Goal: Transaction & Acquisition: Book appointment/travel/reservation

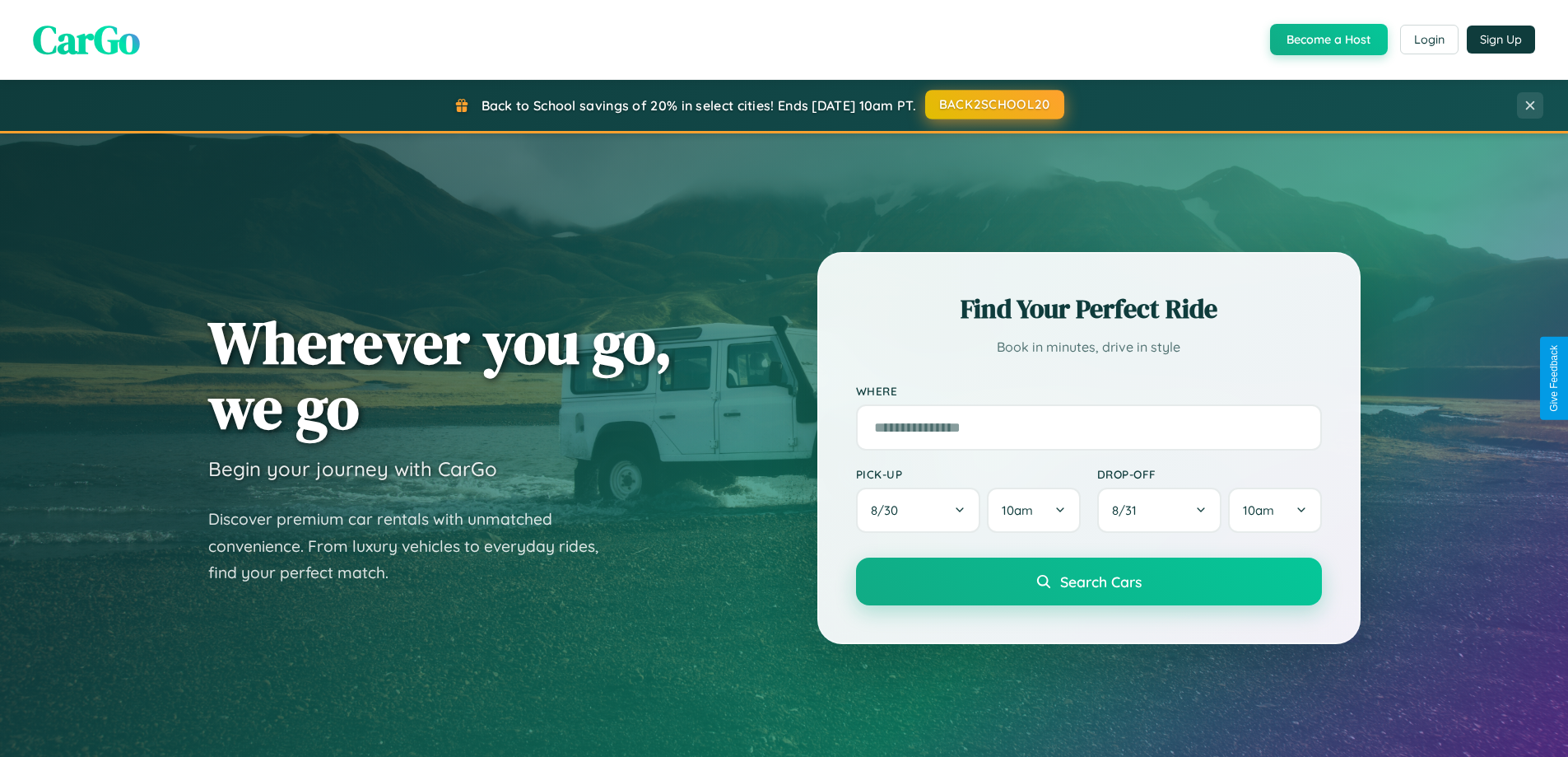
click at [993, 104] on button "BACK2SCHOOL20" at bounding box center [994, 104] width 139 height 29
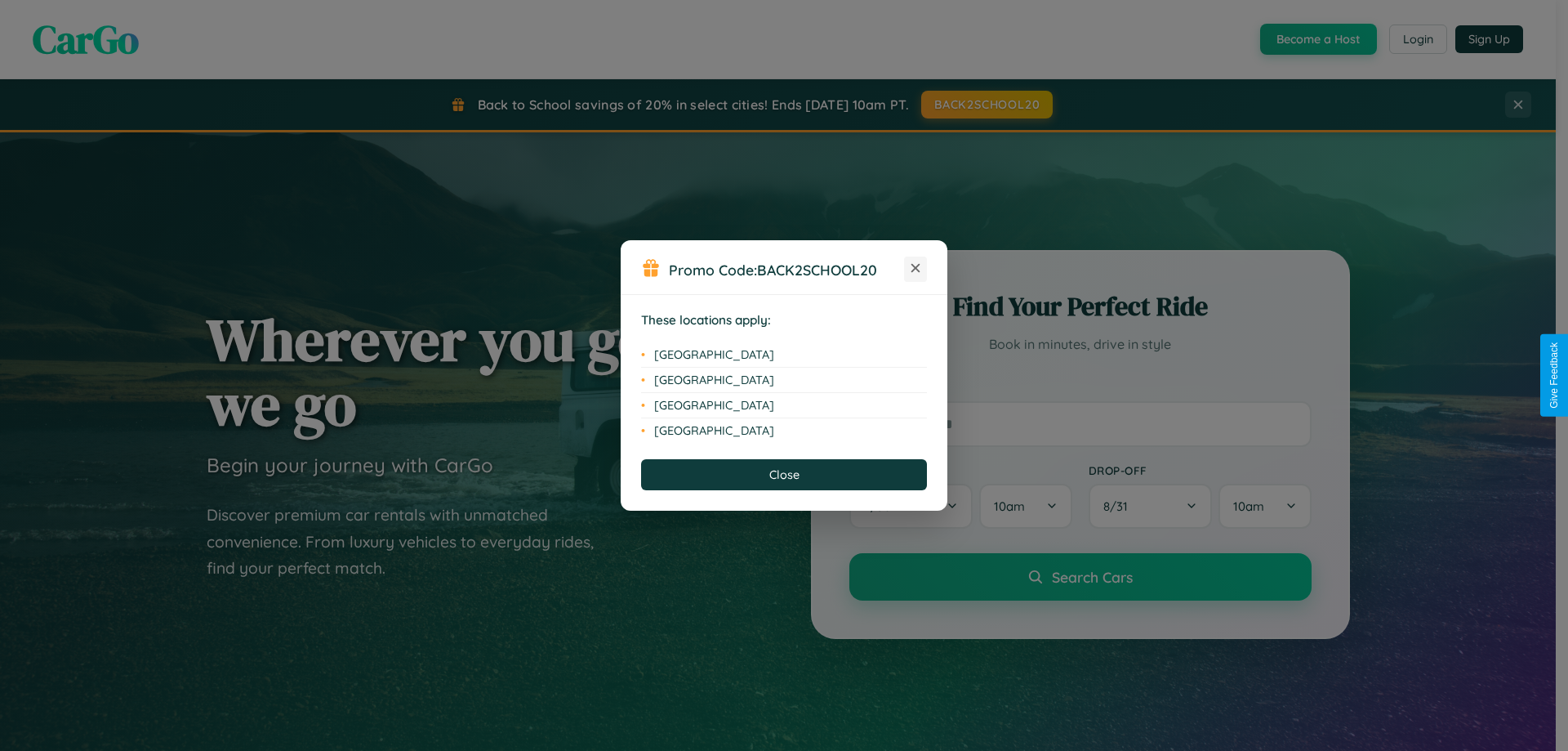
click at [915, 268] on icon at bounding box center [915, 267] width 9 height 9
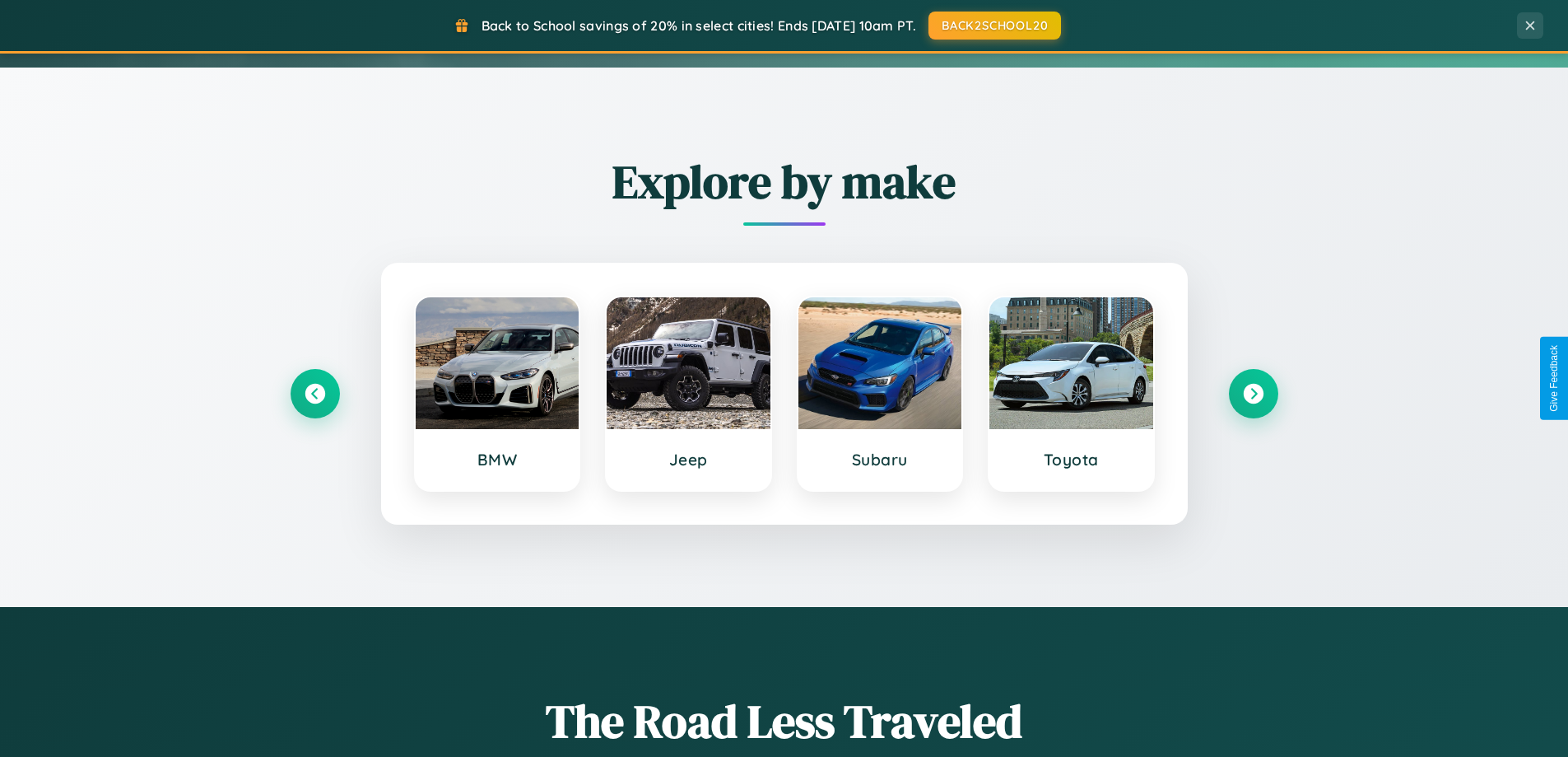
scroll to position [1133, 0]
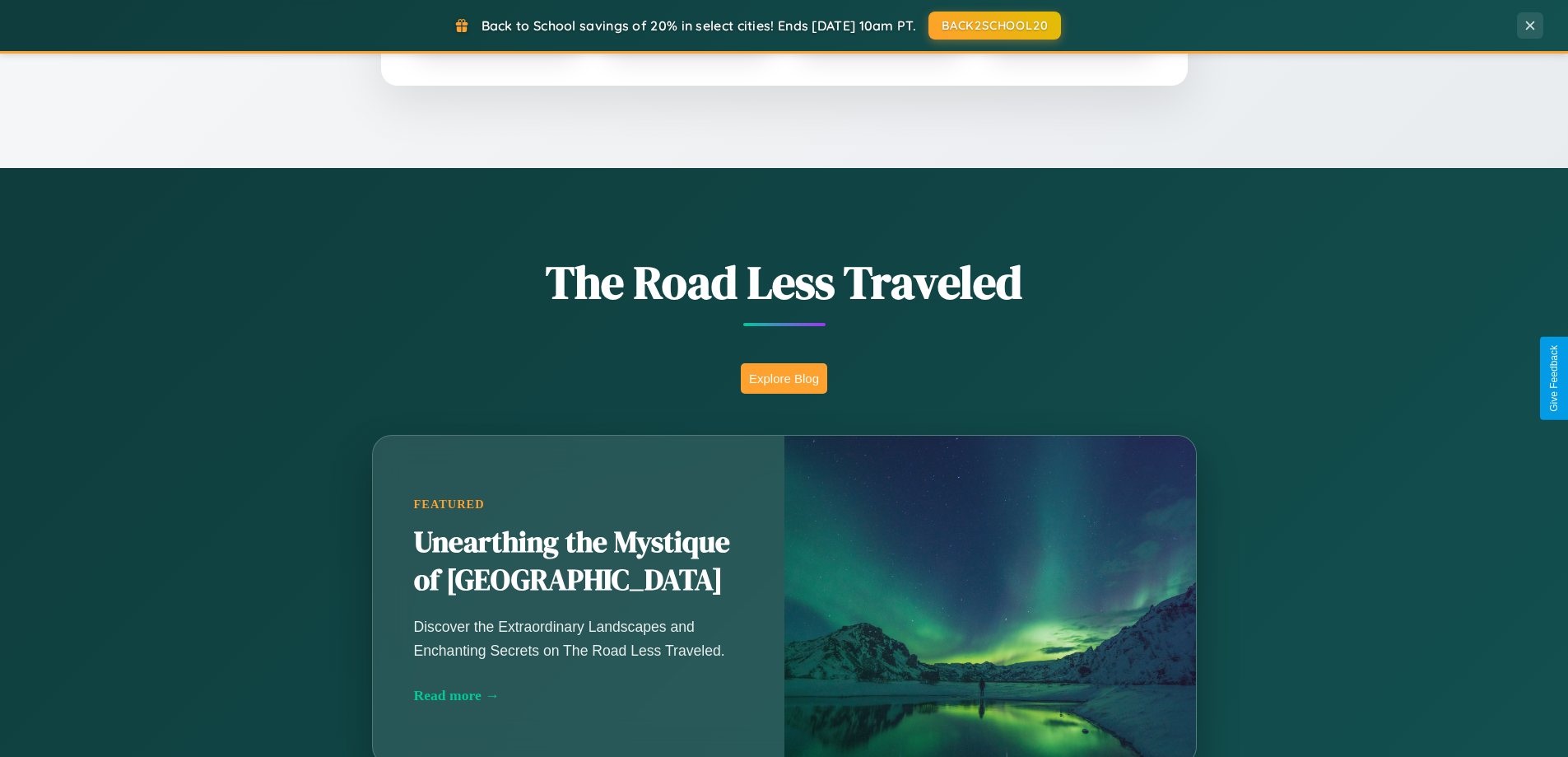
click at [783, 378] on button "Explore Blog" at bounding box center [783, 378] width 87 height 30
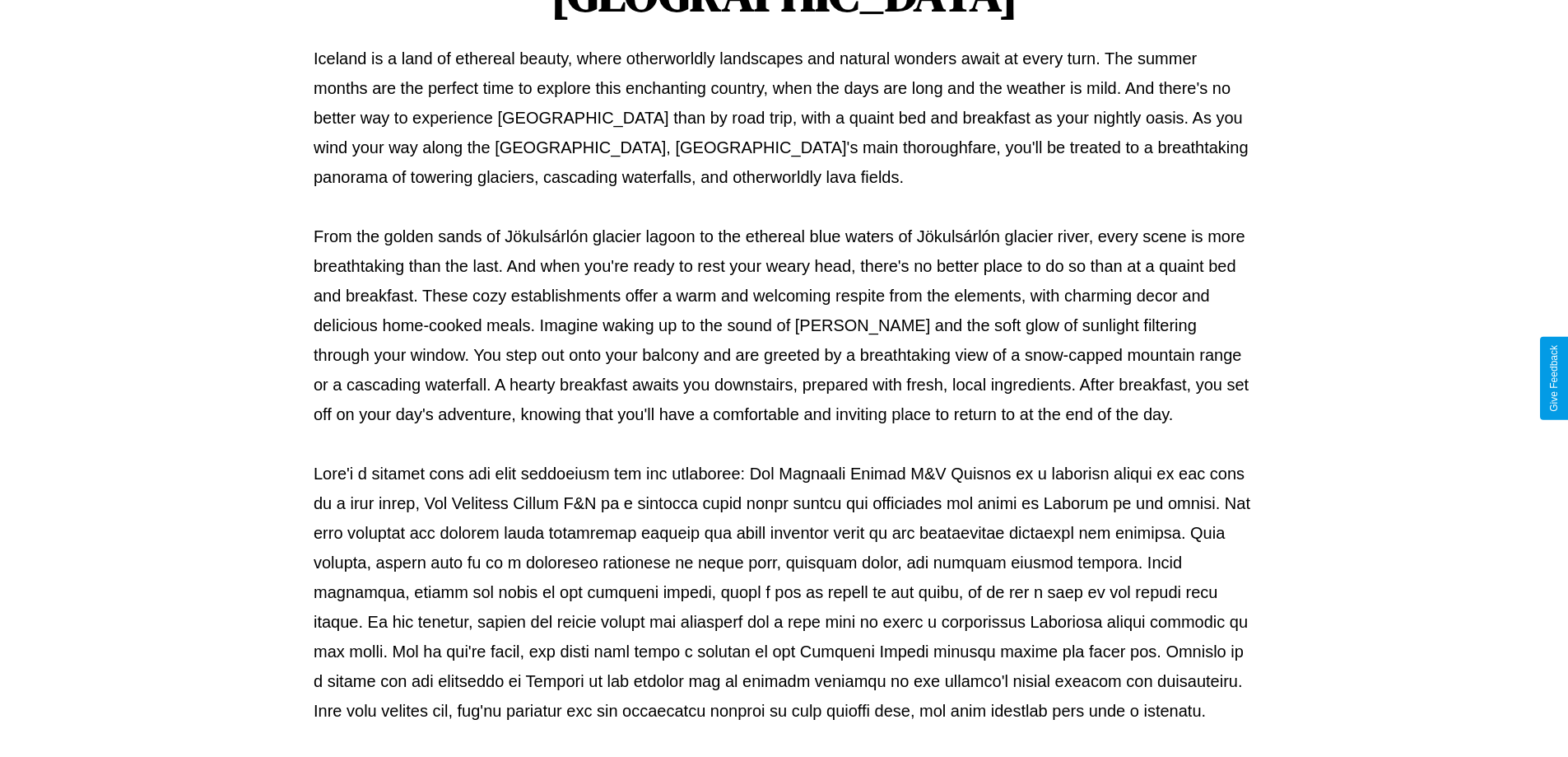
scroll to position [532, 0]
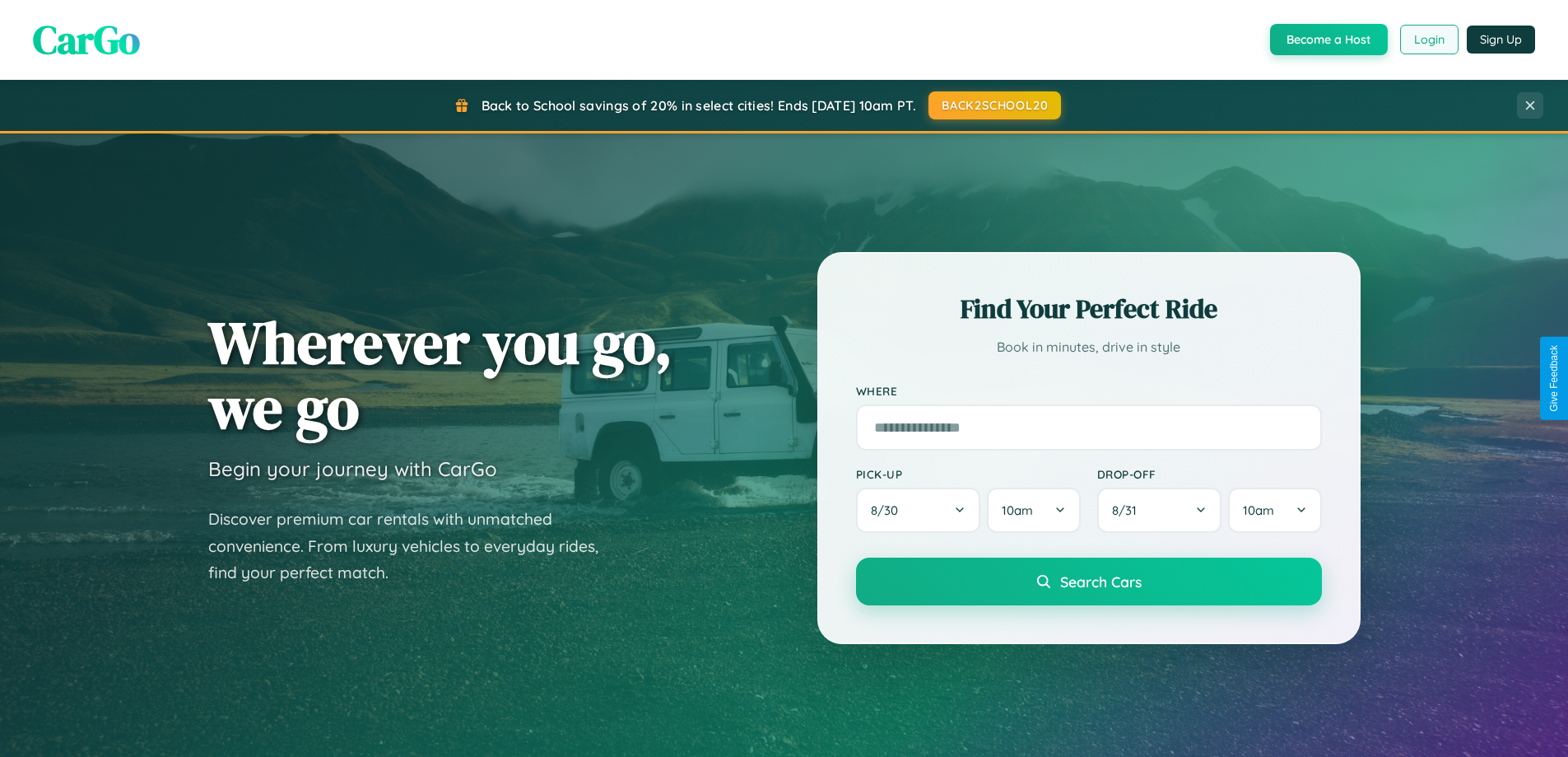
click at [1428, 40] on button "Login" at bounding box center [1429, 39] width 58 height 29
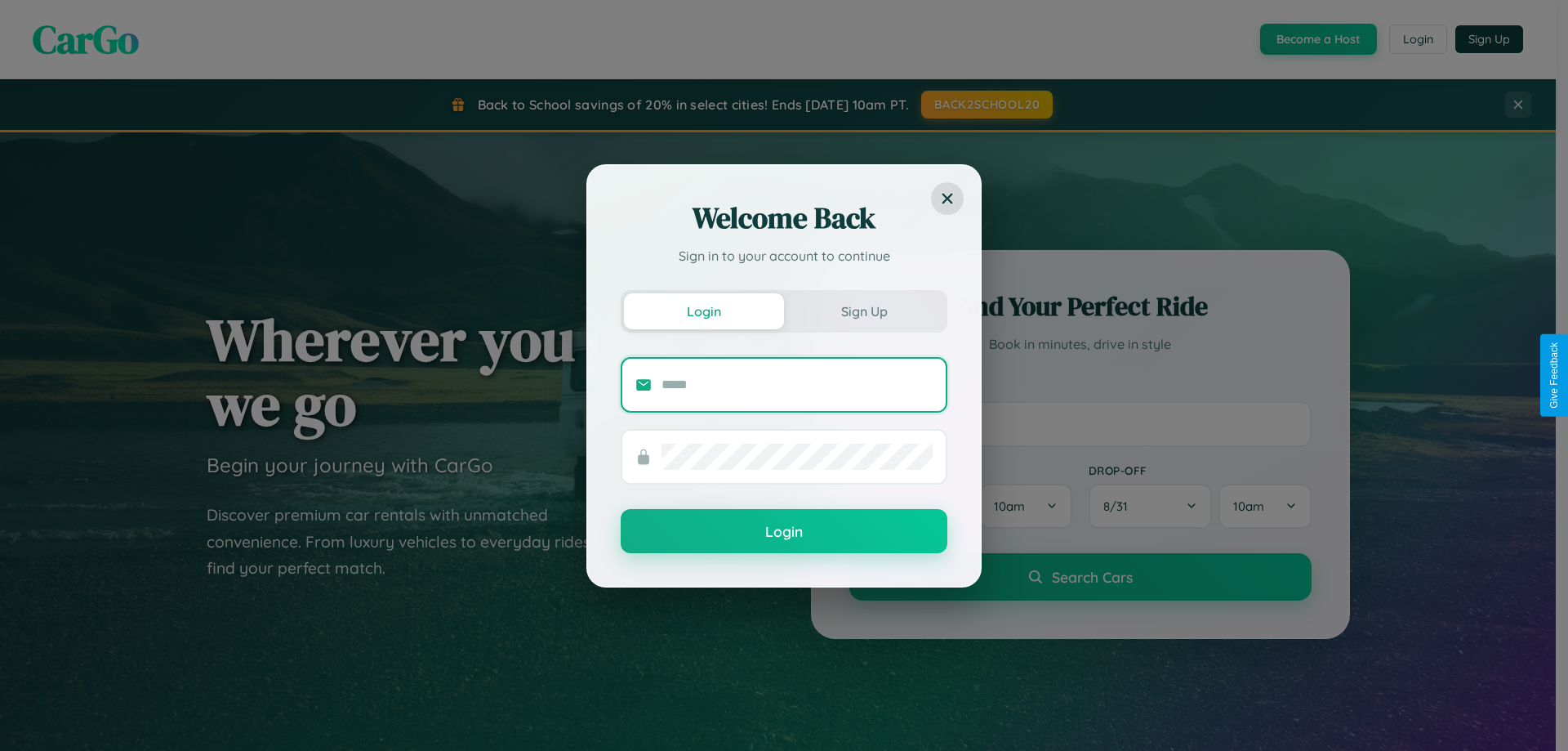
click at [797, 384] on input "text" at bounding box center [796, 384] width 271 height 26
type input "**********"
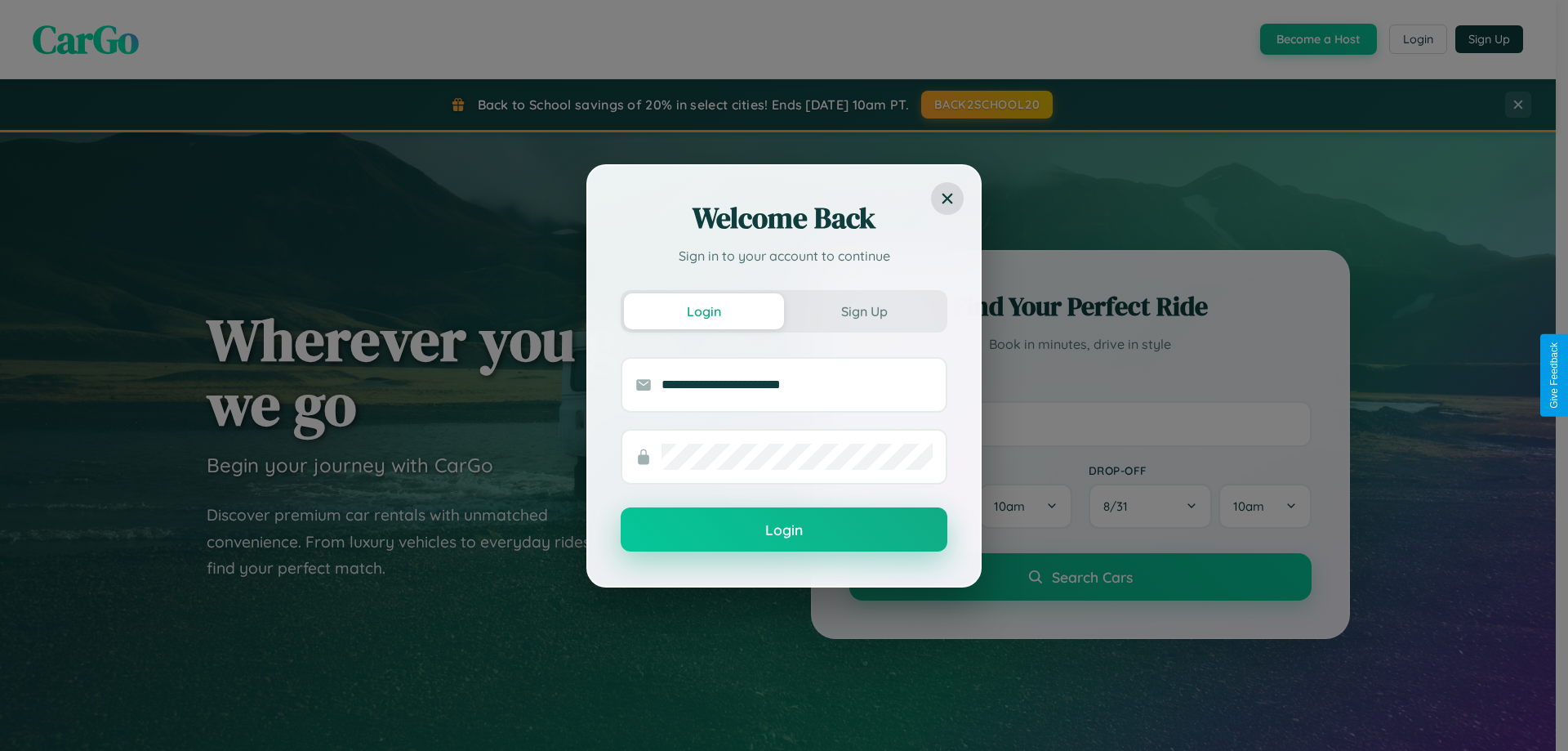
click at [784, 530] on button "Login" at bounding box center [784, 529] width 326 height 44
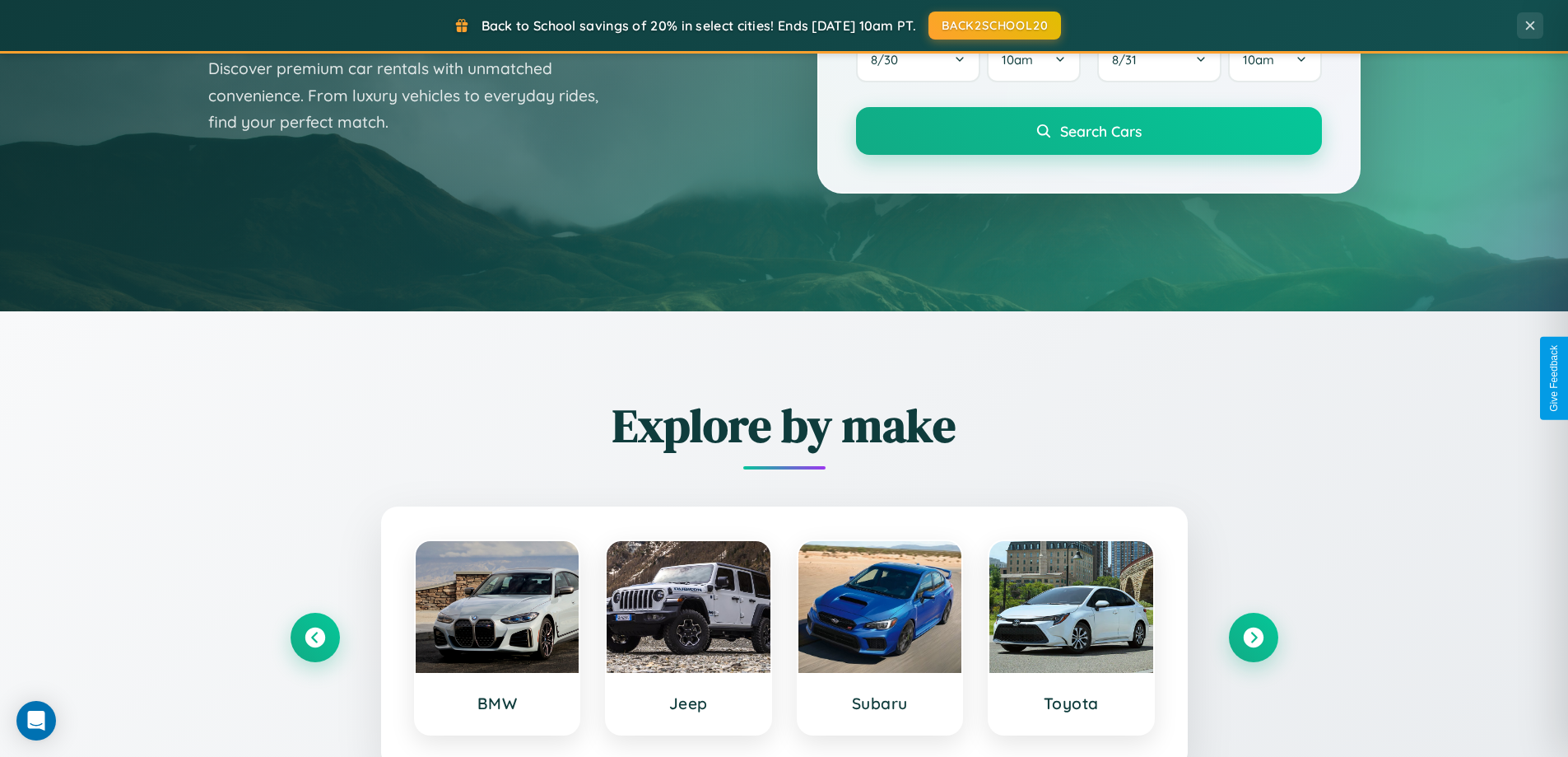
scroll to position [709, 0]
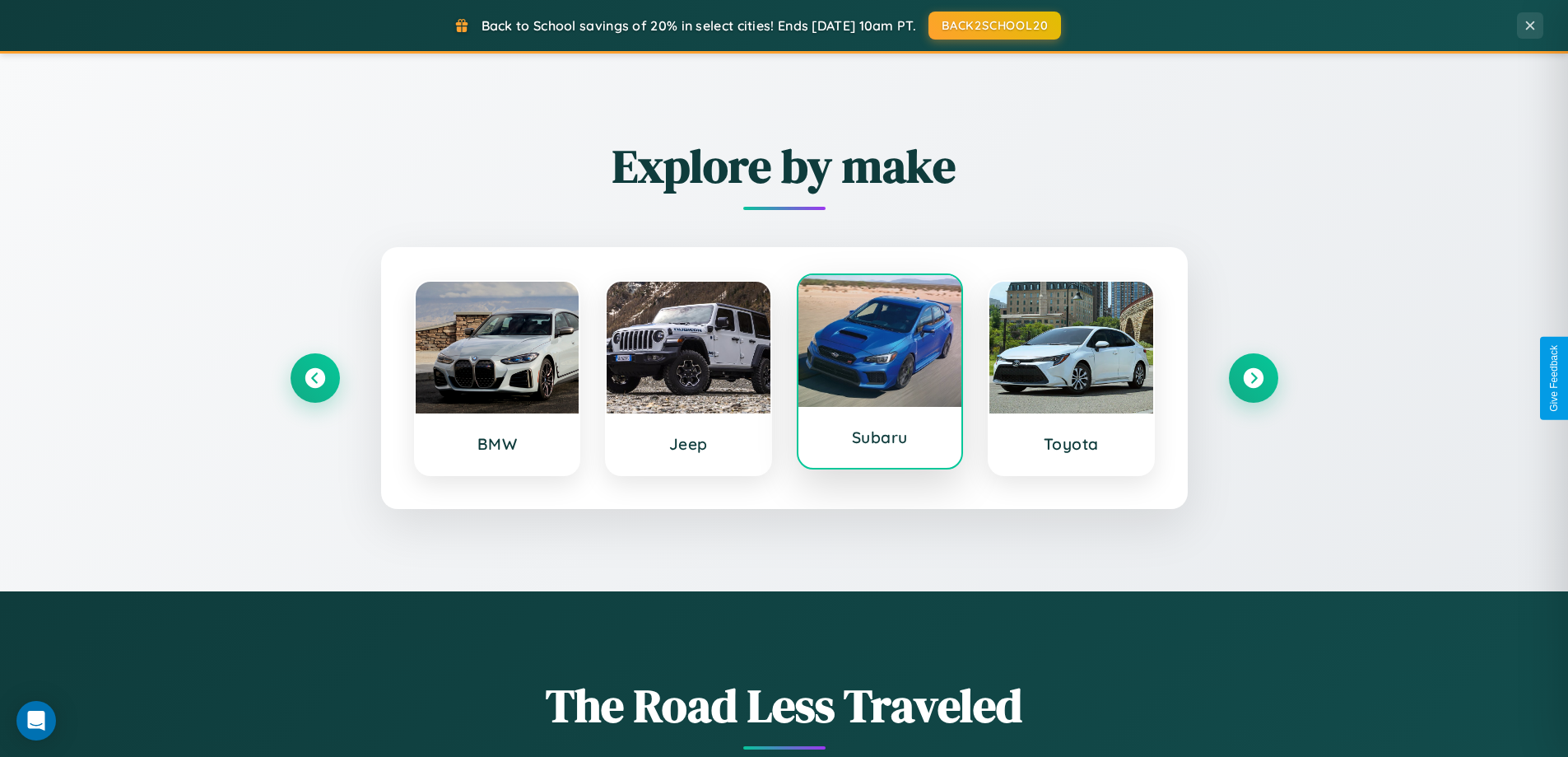
click at [879, 373] on div at bounding box center [880, 341] width 163 height 131
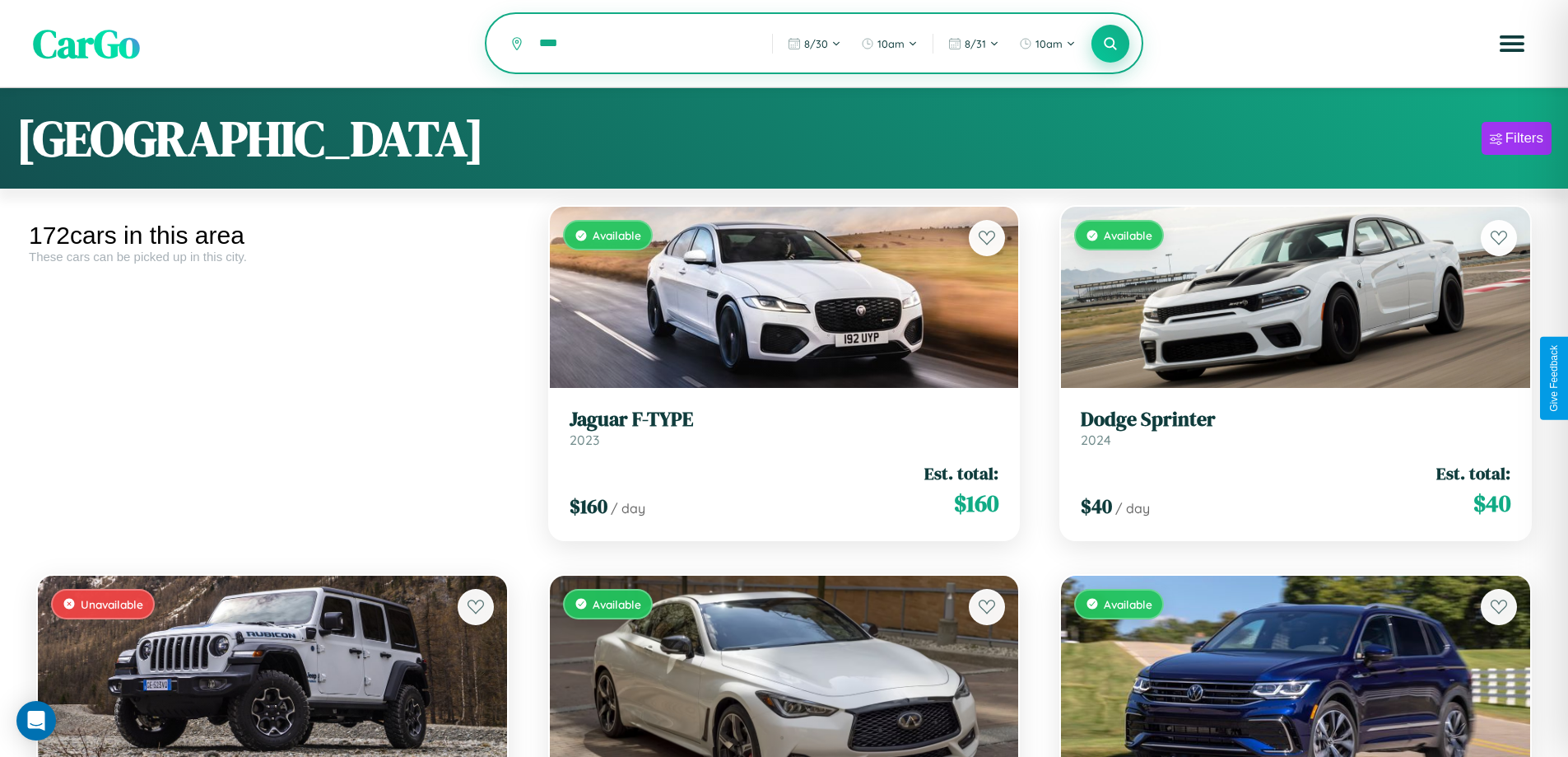
type input "****"
click at [1110, 45] on icon at bounding box center [1111, 43] width 16 height 16
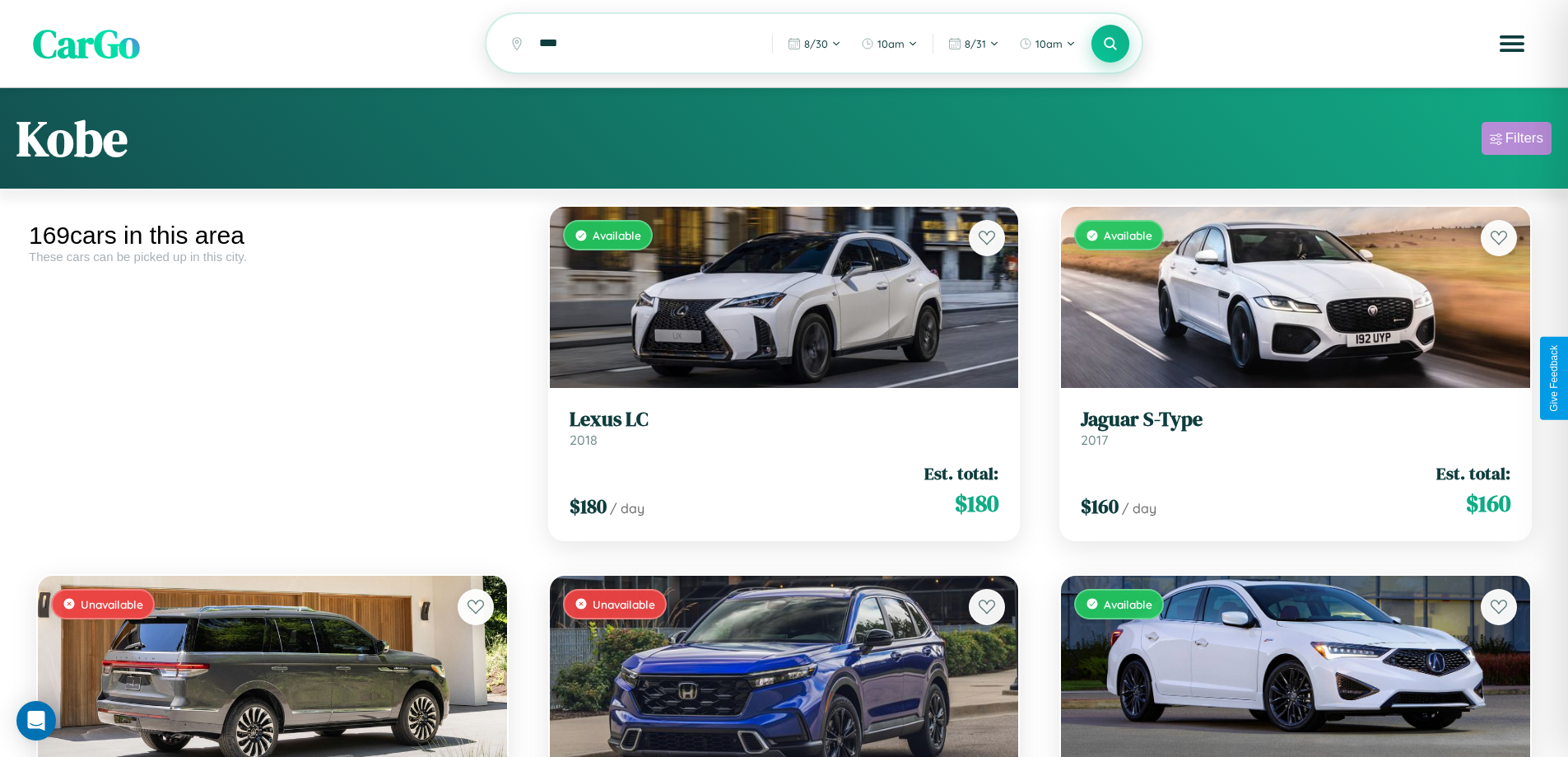
click at [1516, 141] on div "Filters" at bounding box center [1524, 138] width 38 height 17
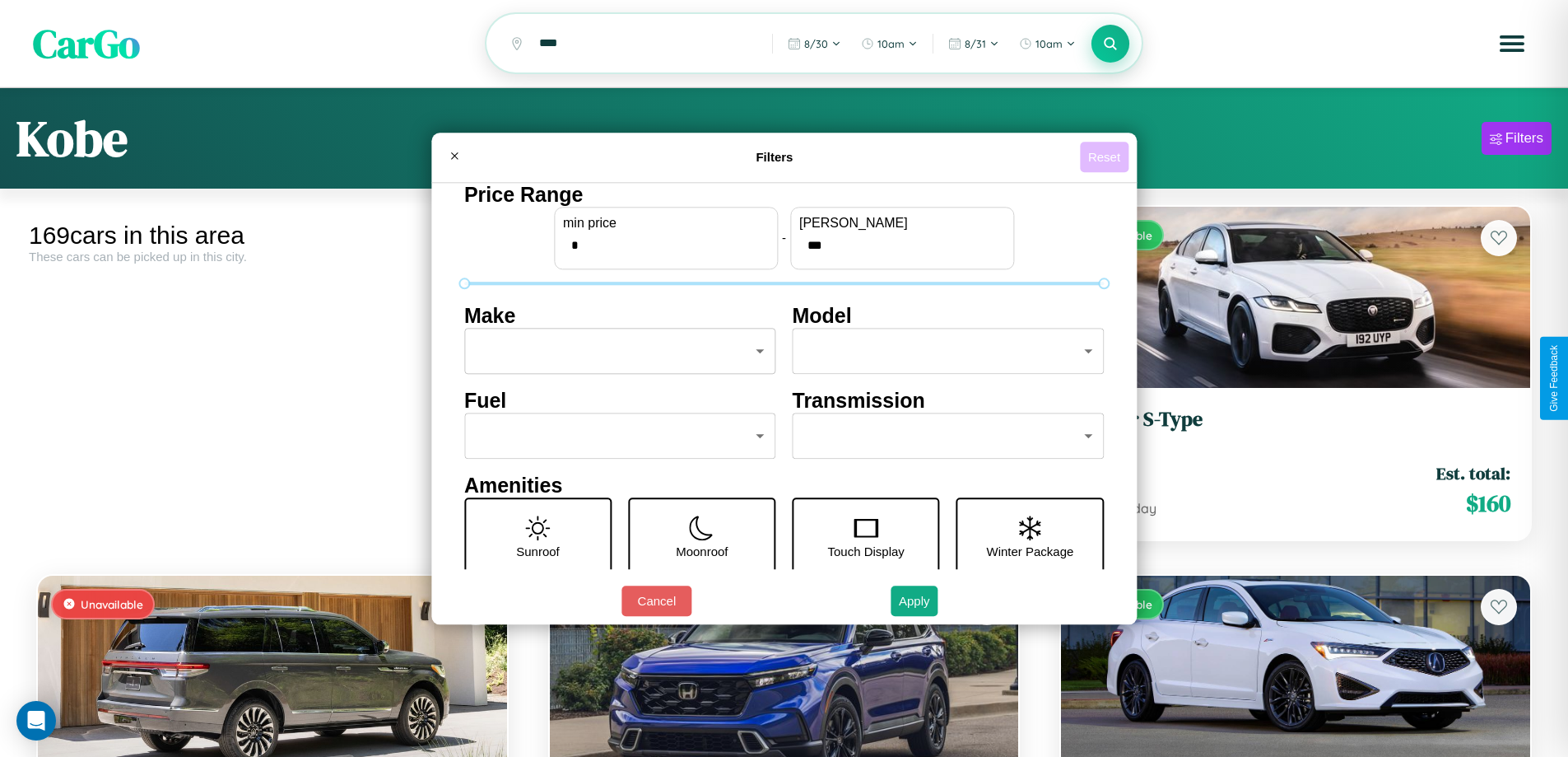
click at [1106, 157] on button "Reset" at bounding box center [1104, 157] width 49 height 30
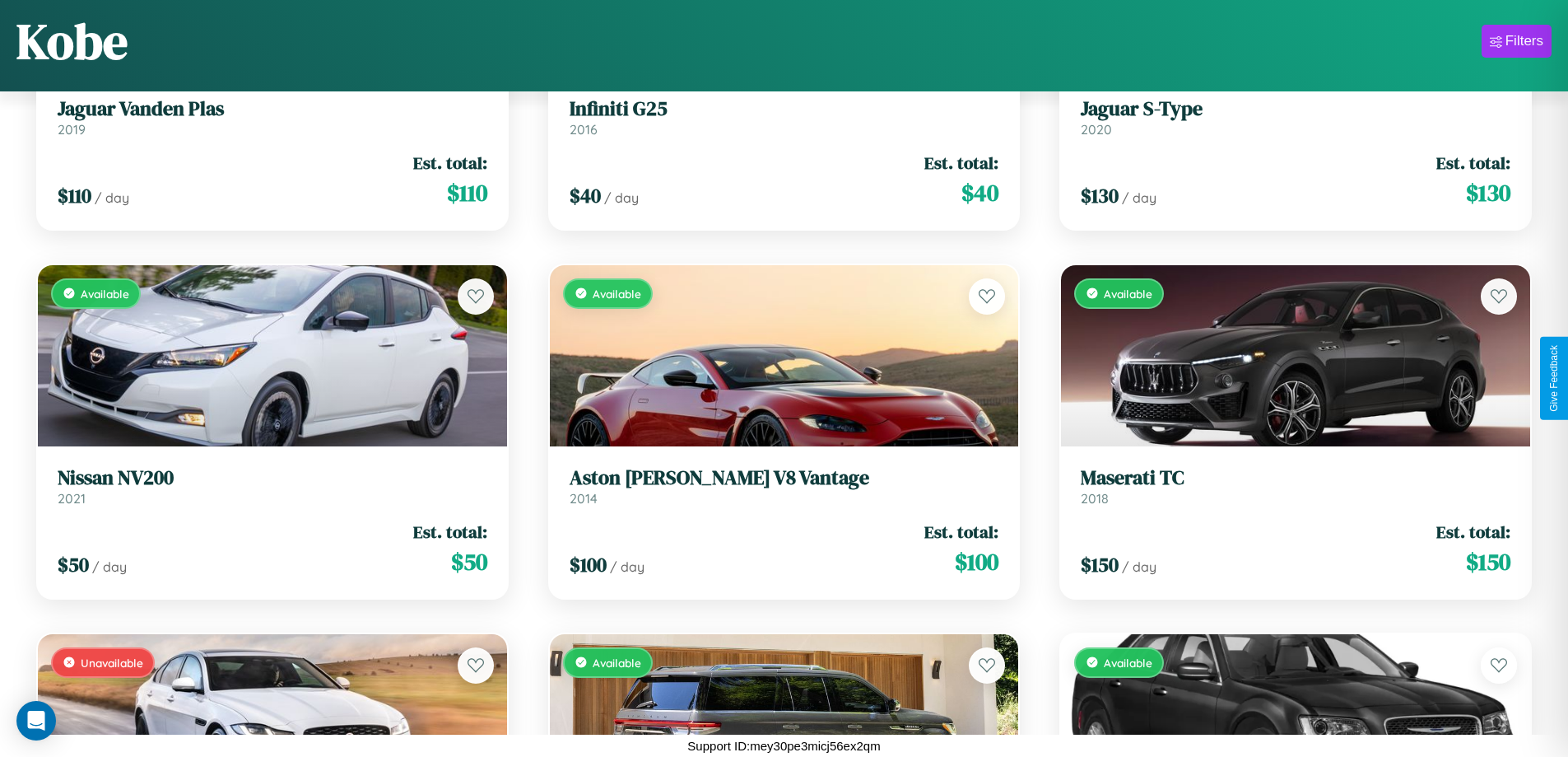
scroll to position [9448, 0]
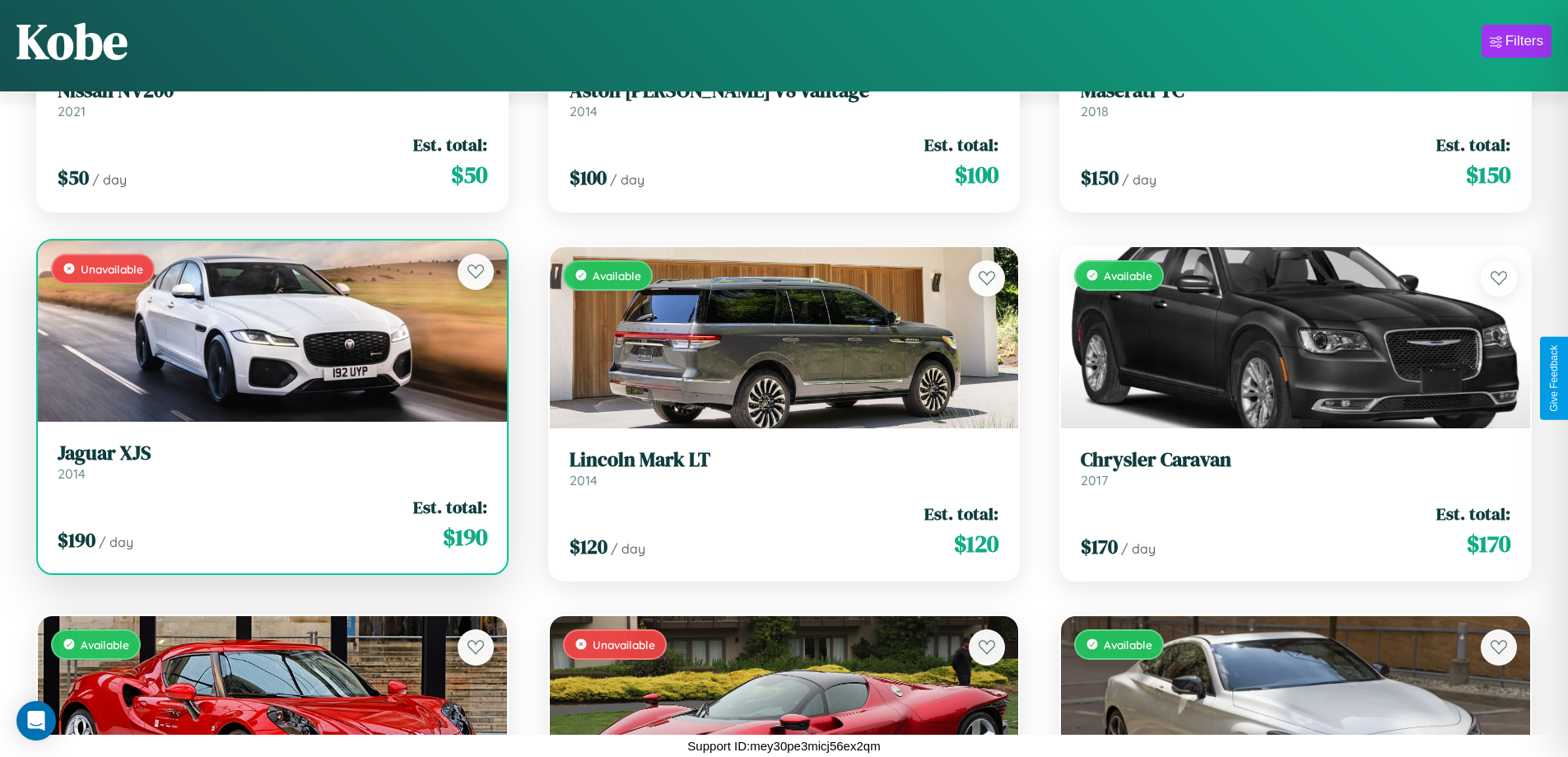
click at [270, 468] on link "Jaguar XJS 2014" at bounding box center [272, 461] width 430 height 40
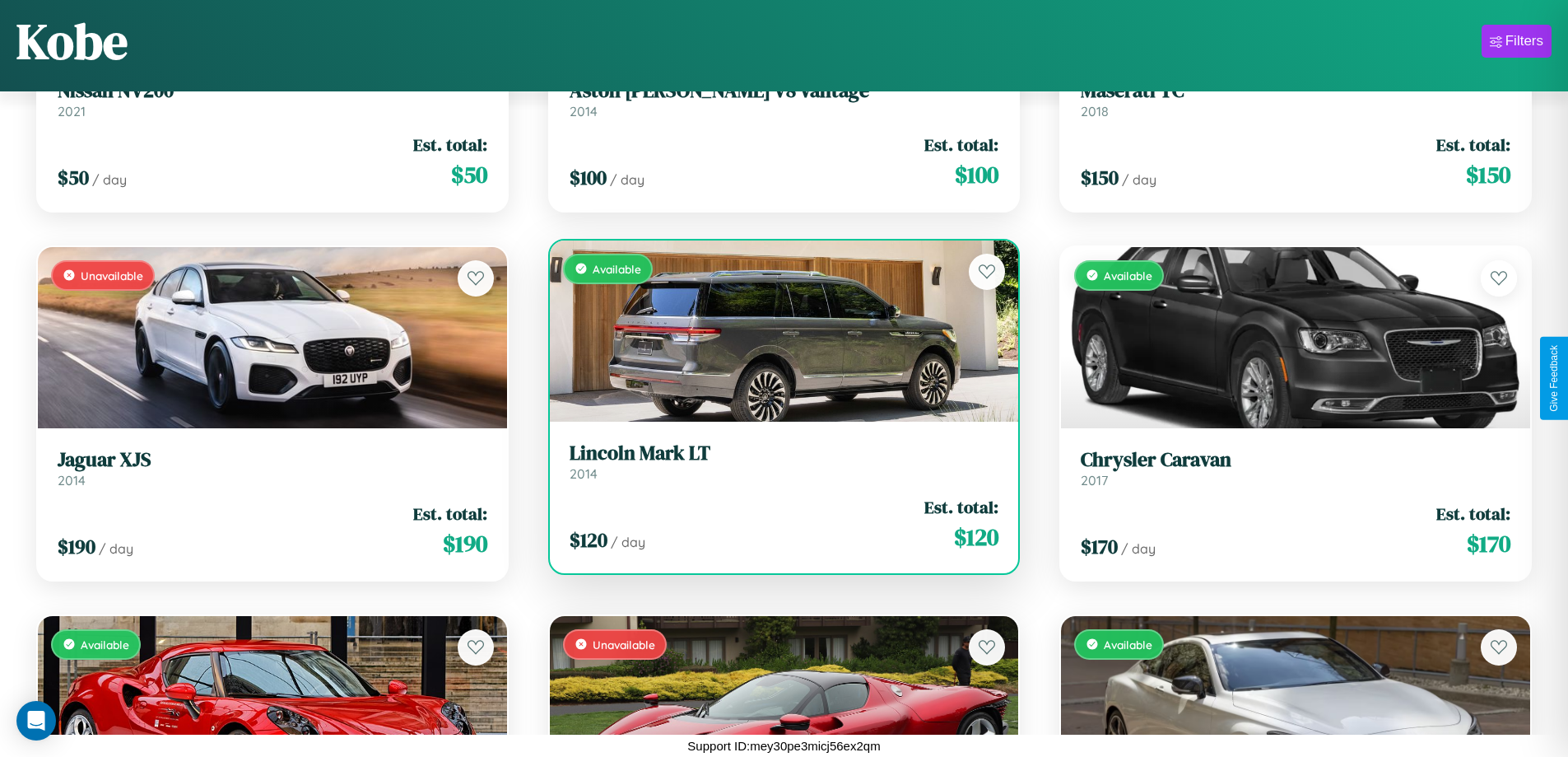
scroll to position [3918, 0]
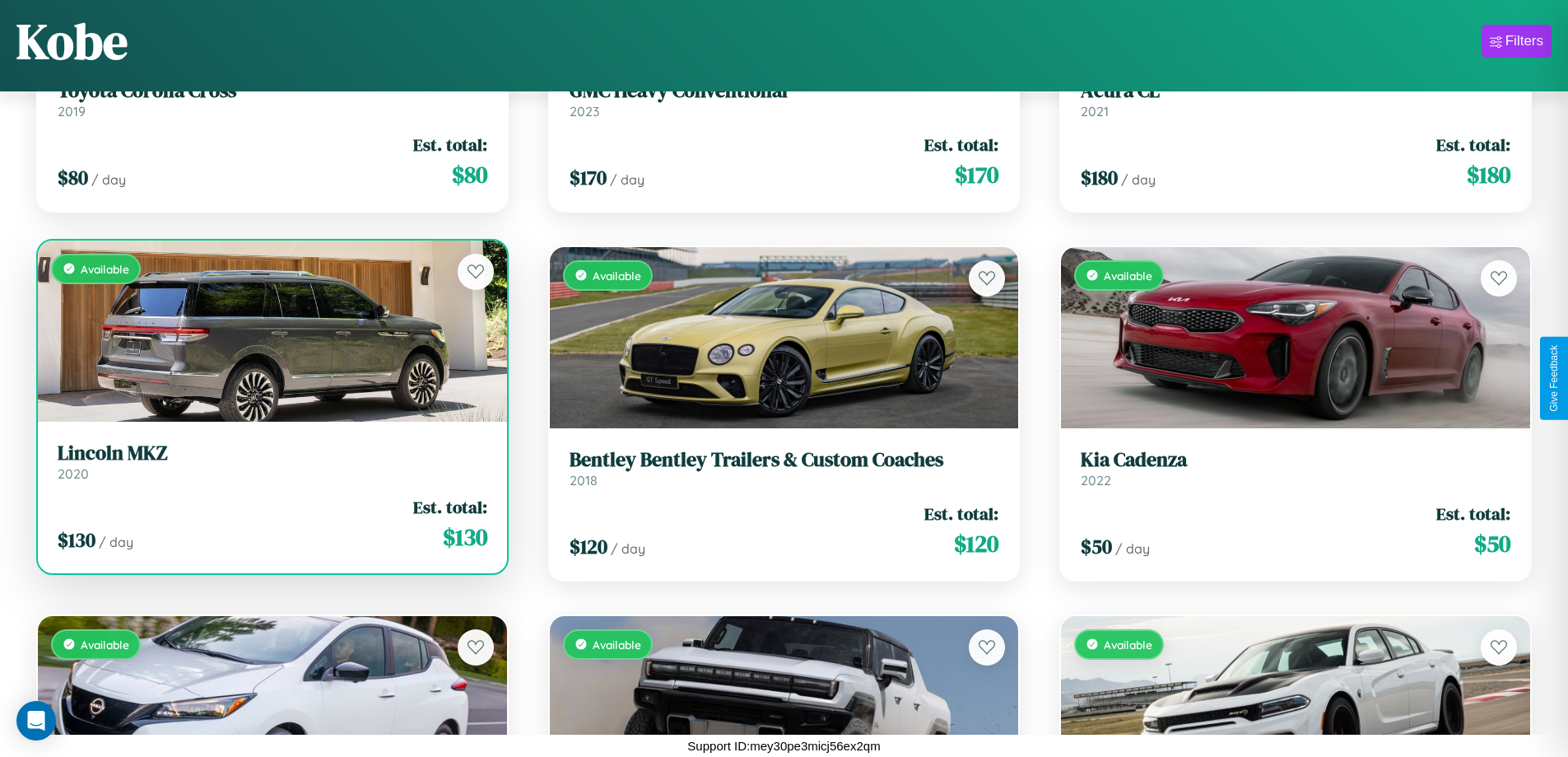
click at [270, 461] on h3 "Lincoln MKZ" at bounding box center [272, 453] width 430 height 24
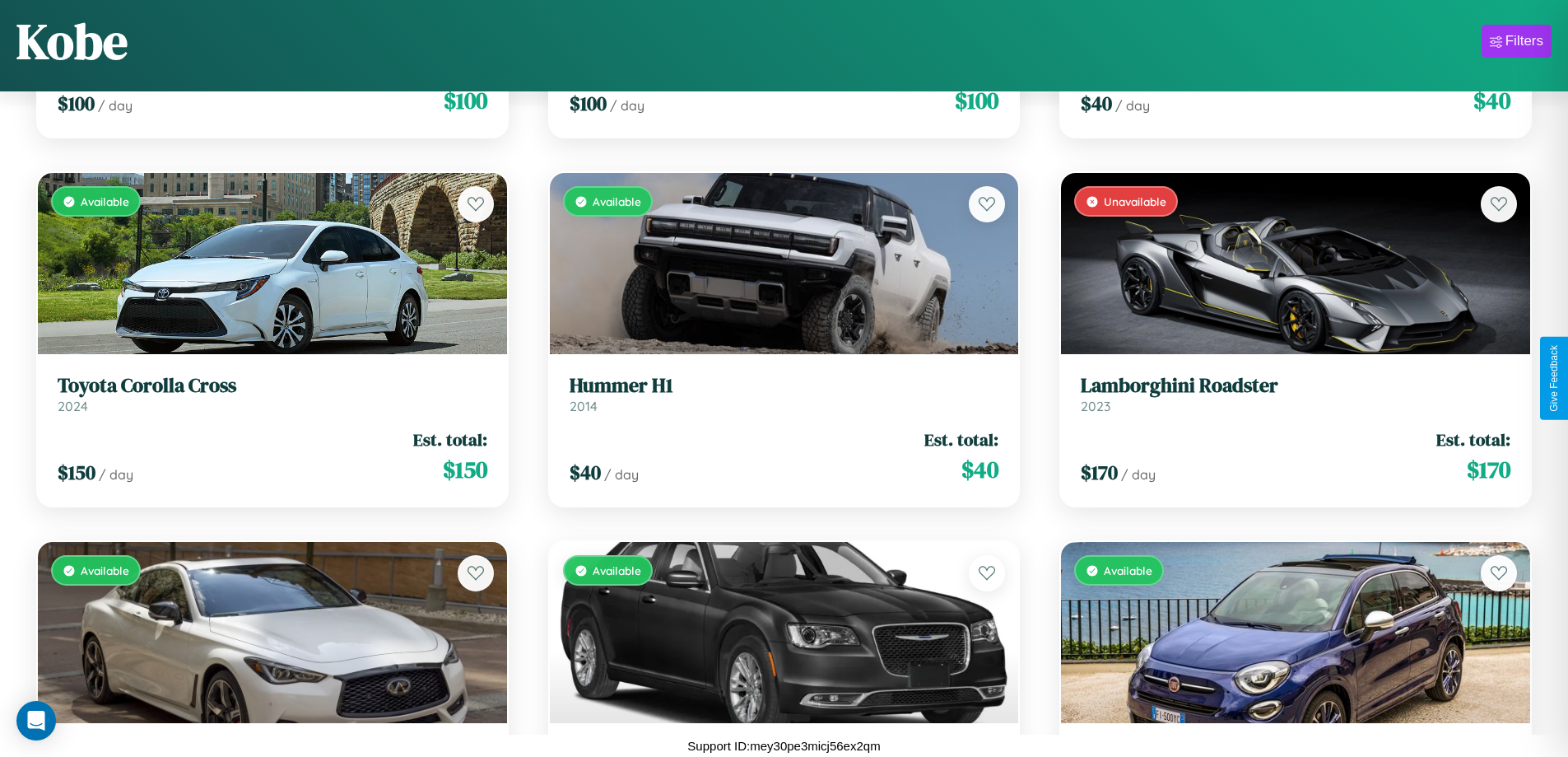
scroll to position [20138, 0]
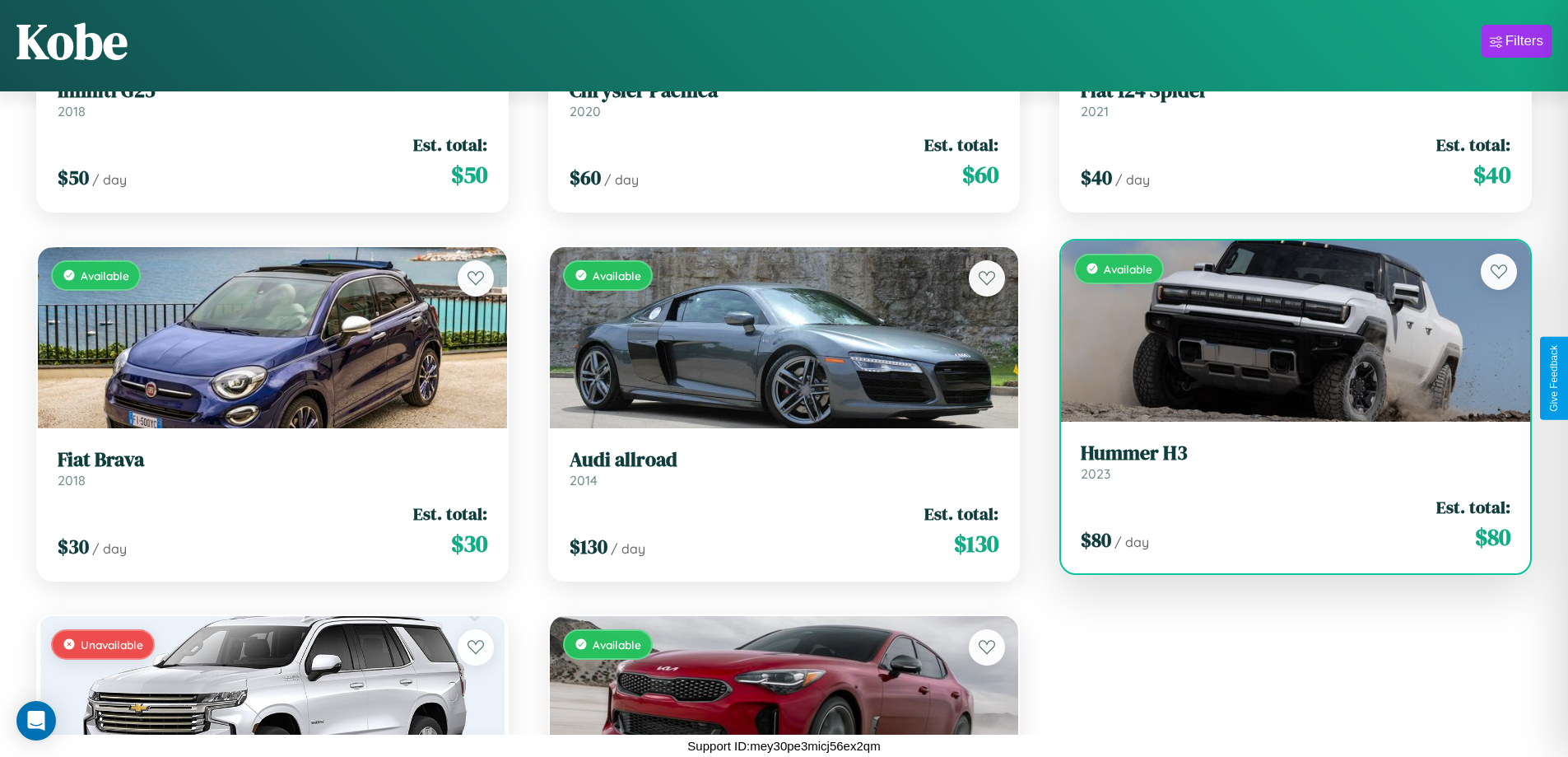
click at [1285, 461] on h3 "Hummer H3" at bounding box center [1296, 453] width 430 height 24
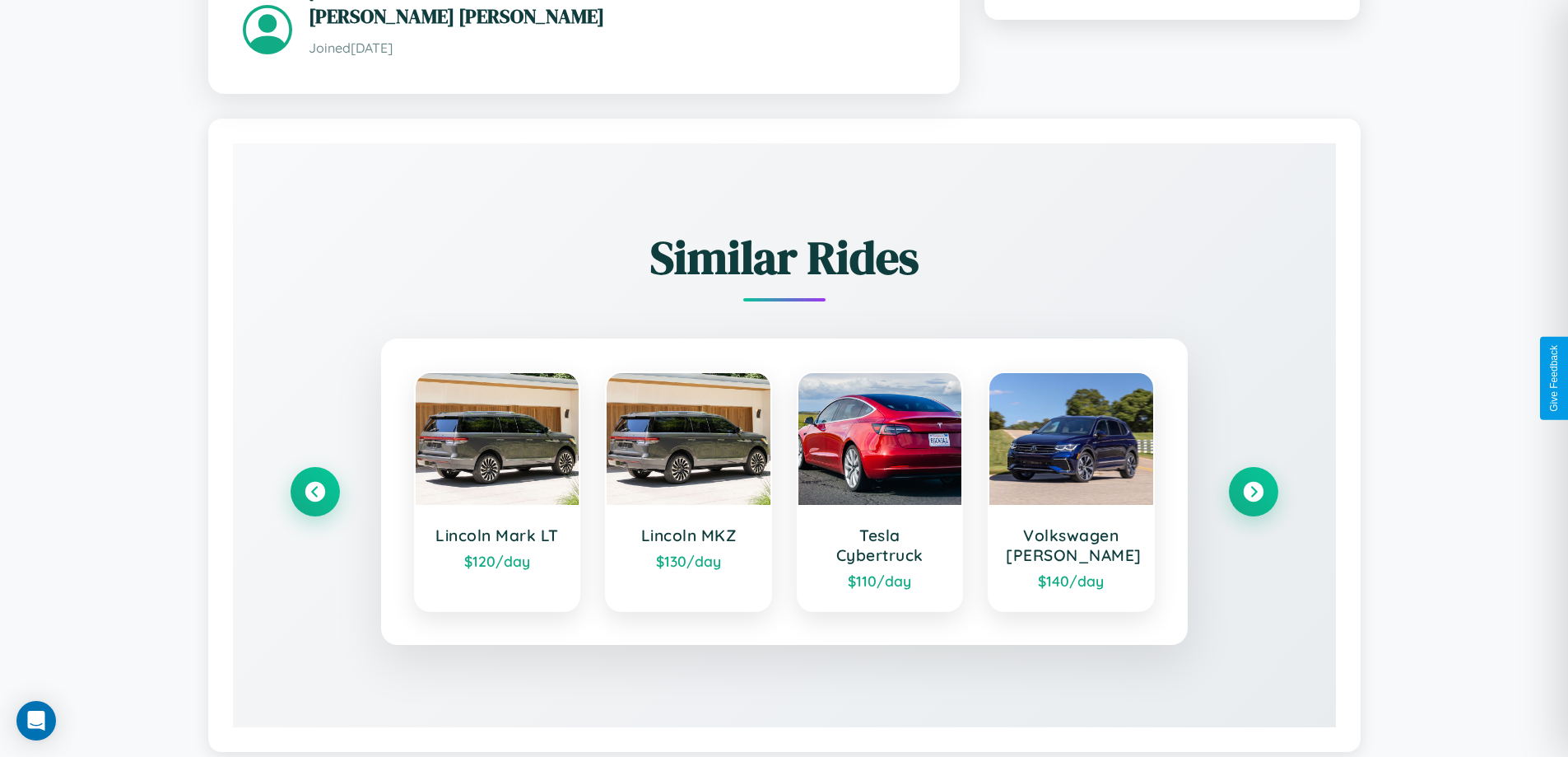
scroll to position [991, 0]
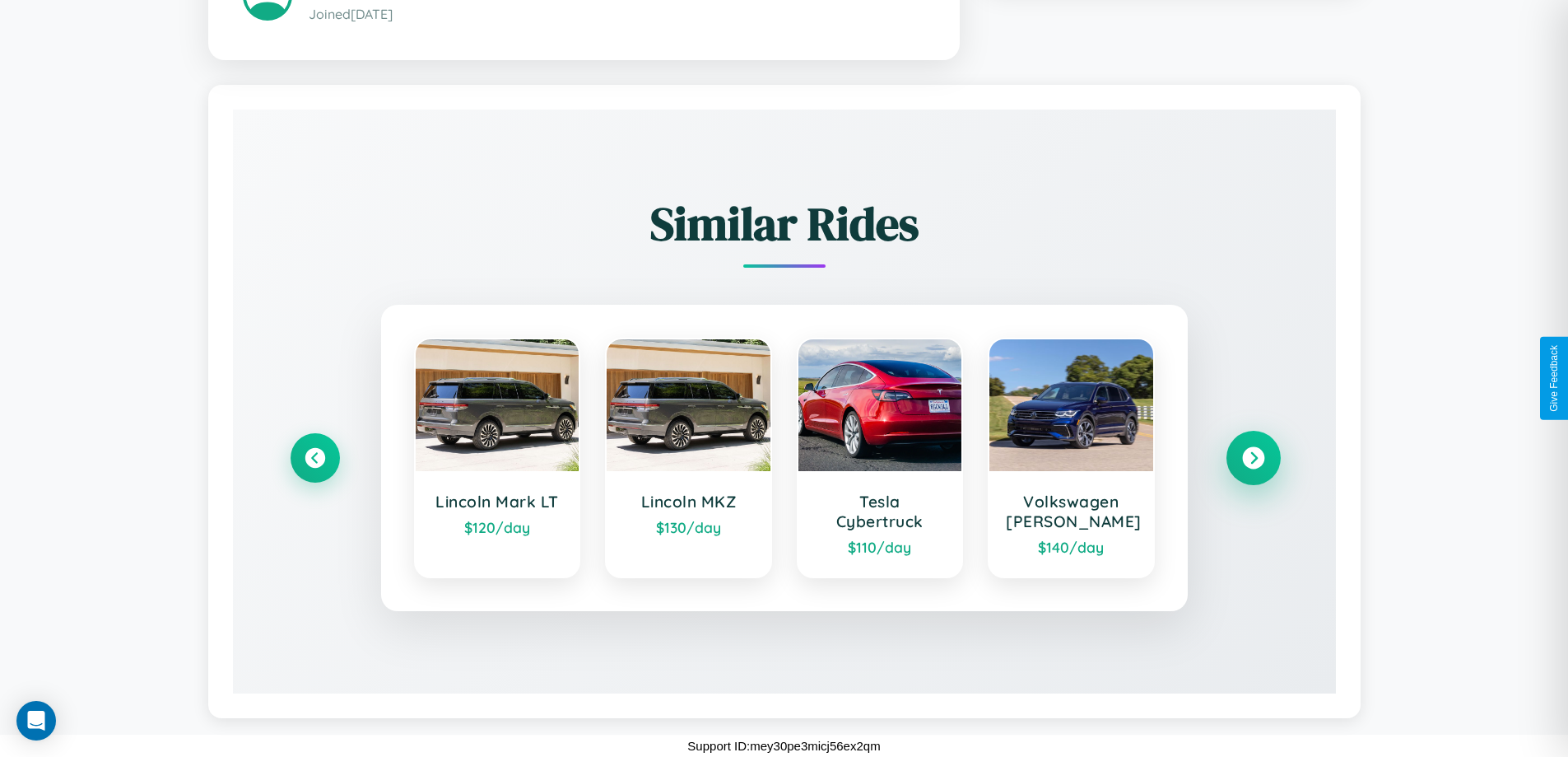
click at [1253, 457] on icon at bounding box center [1253, 457] width 22 height 22
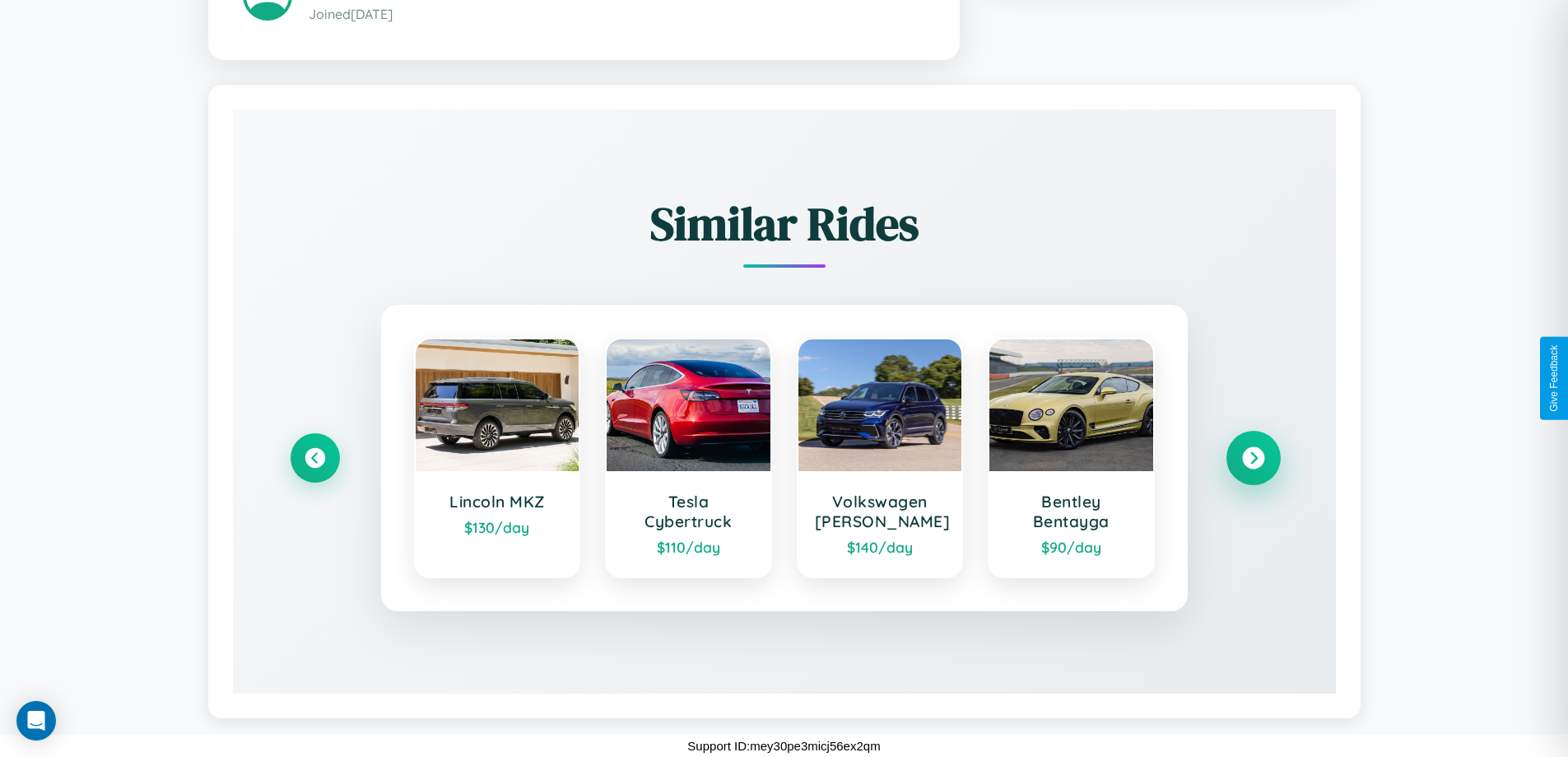
click at [1253, 457] on icon at bounding box center [1253, 457] width 22 height 22
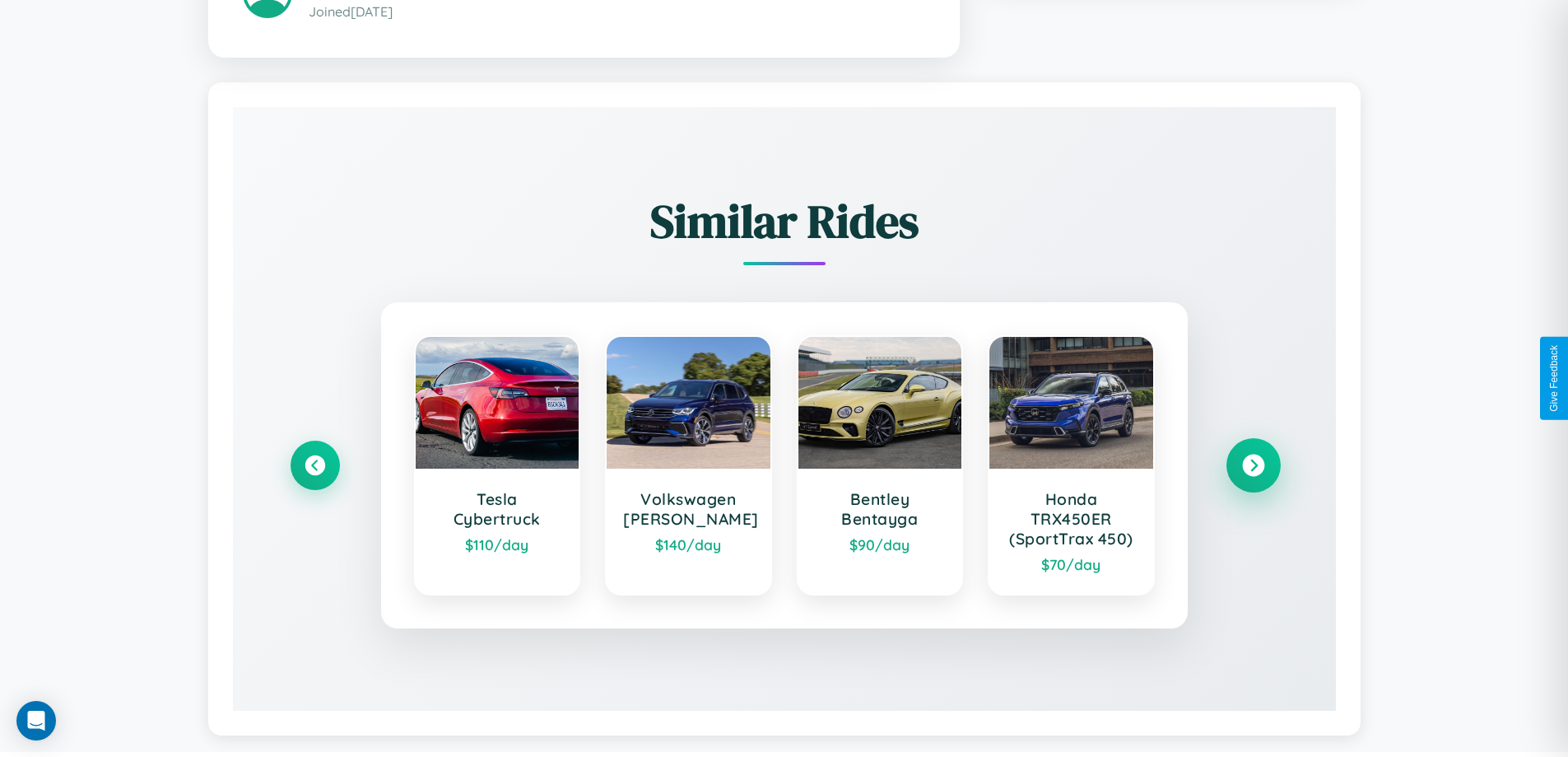
click at [1253, 468] on icon at bounding box center [1253, 465] width 22 height 22
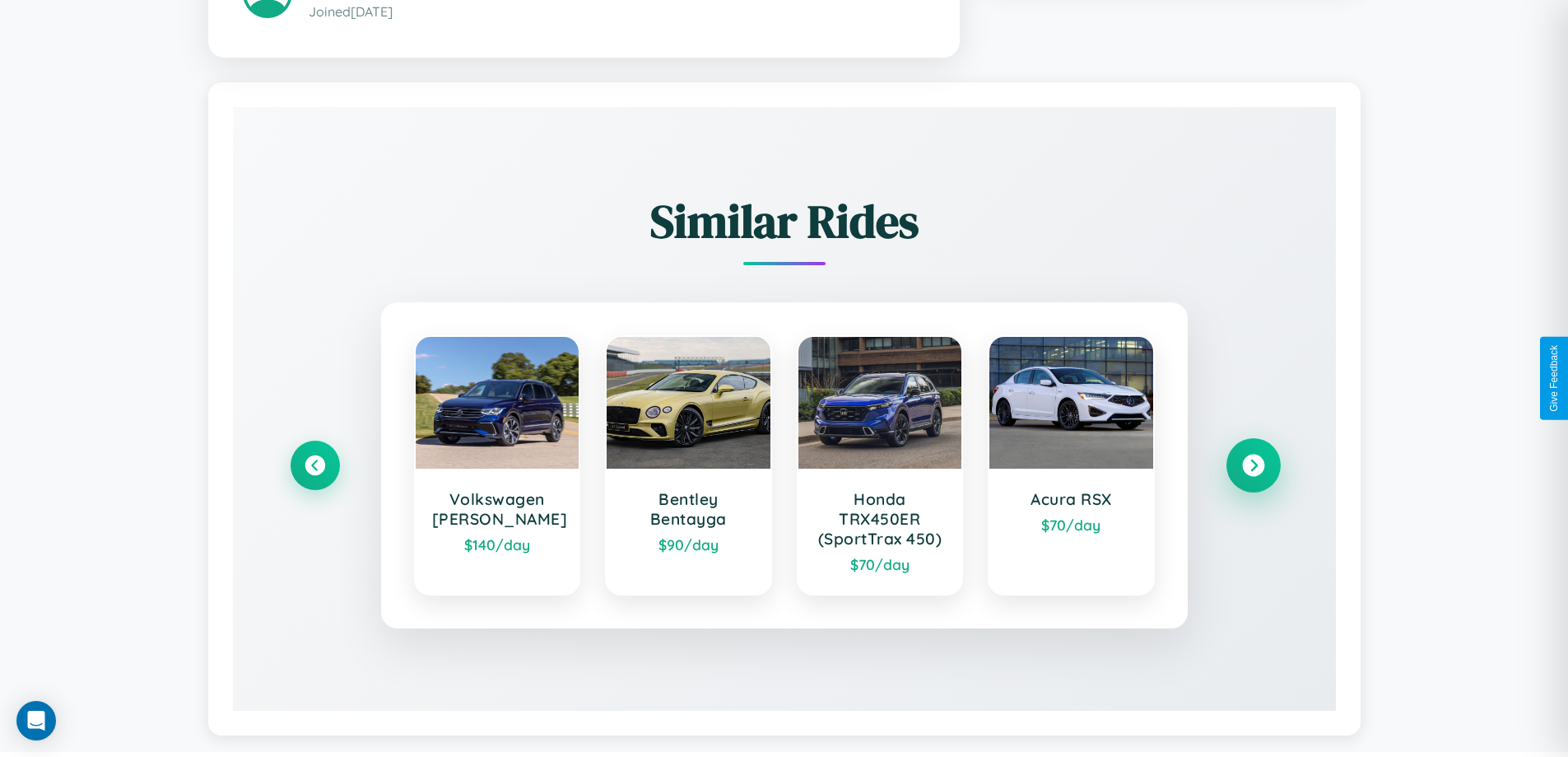
click at [1253, 468] on icon at bounding box center [1253, 465] width 22 height 22
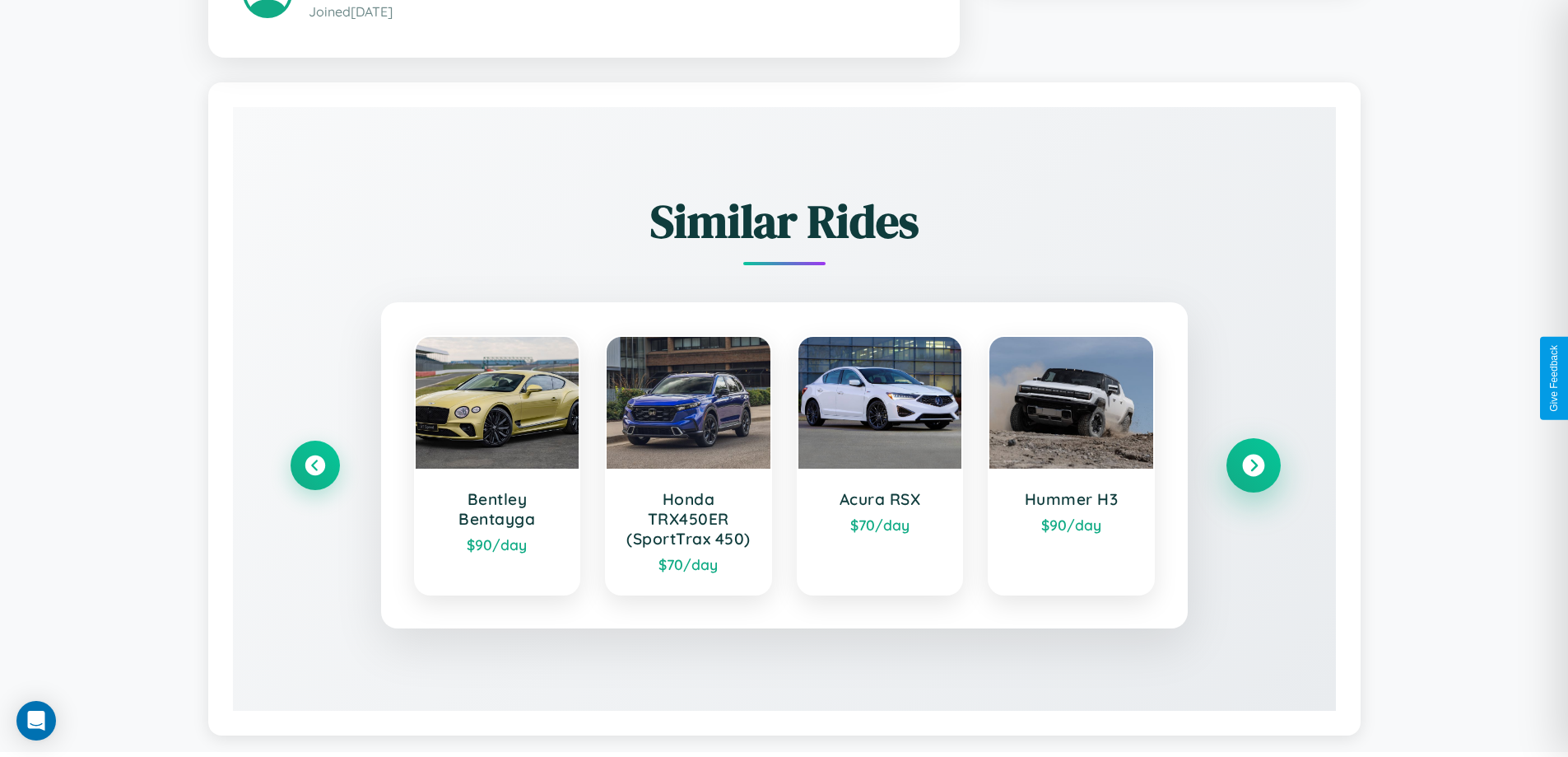
click at [1253, 468] on icon at bounding box center [1253, 465] width 22 height 22
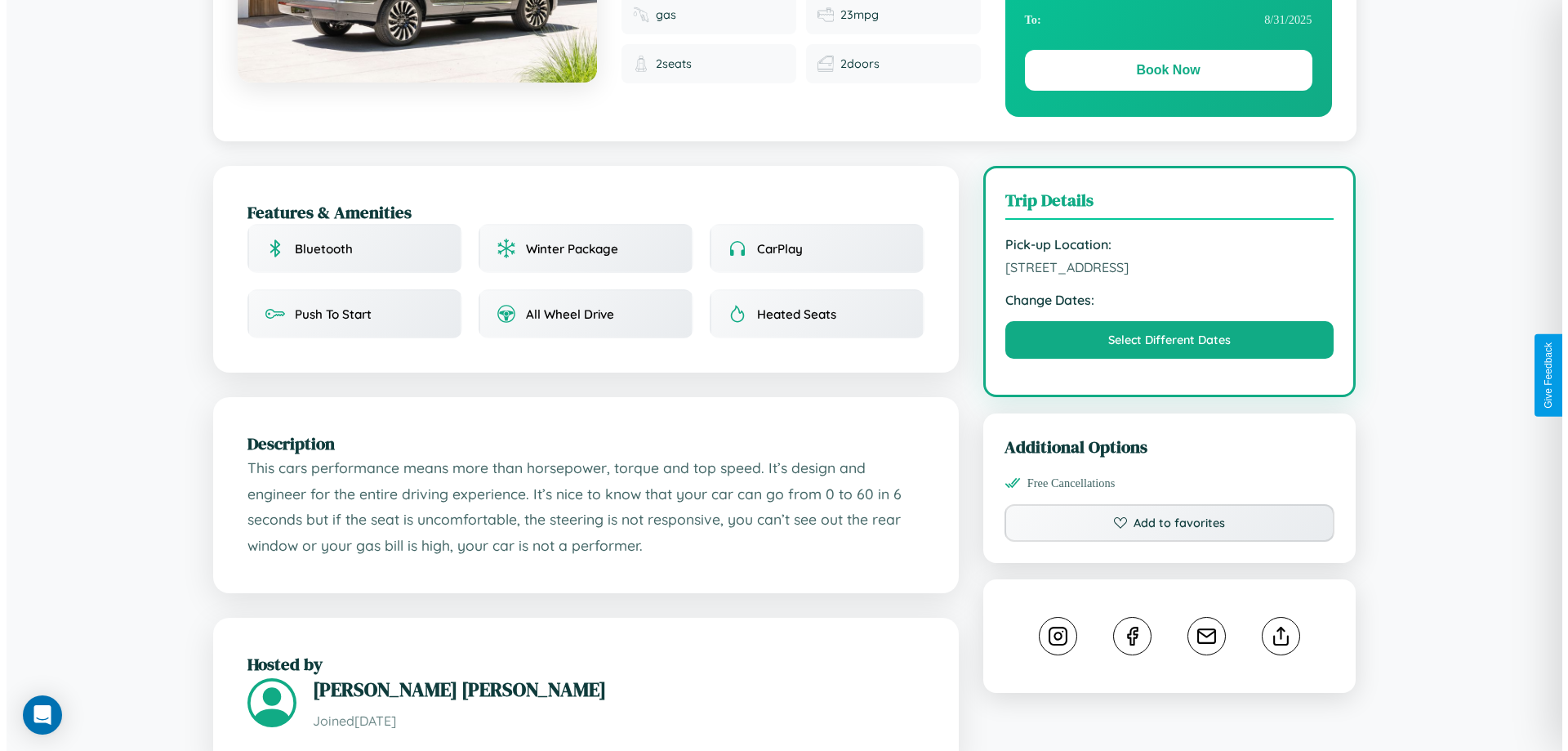
scroll to position [0, 0]
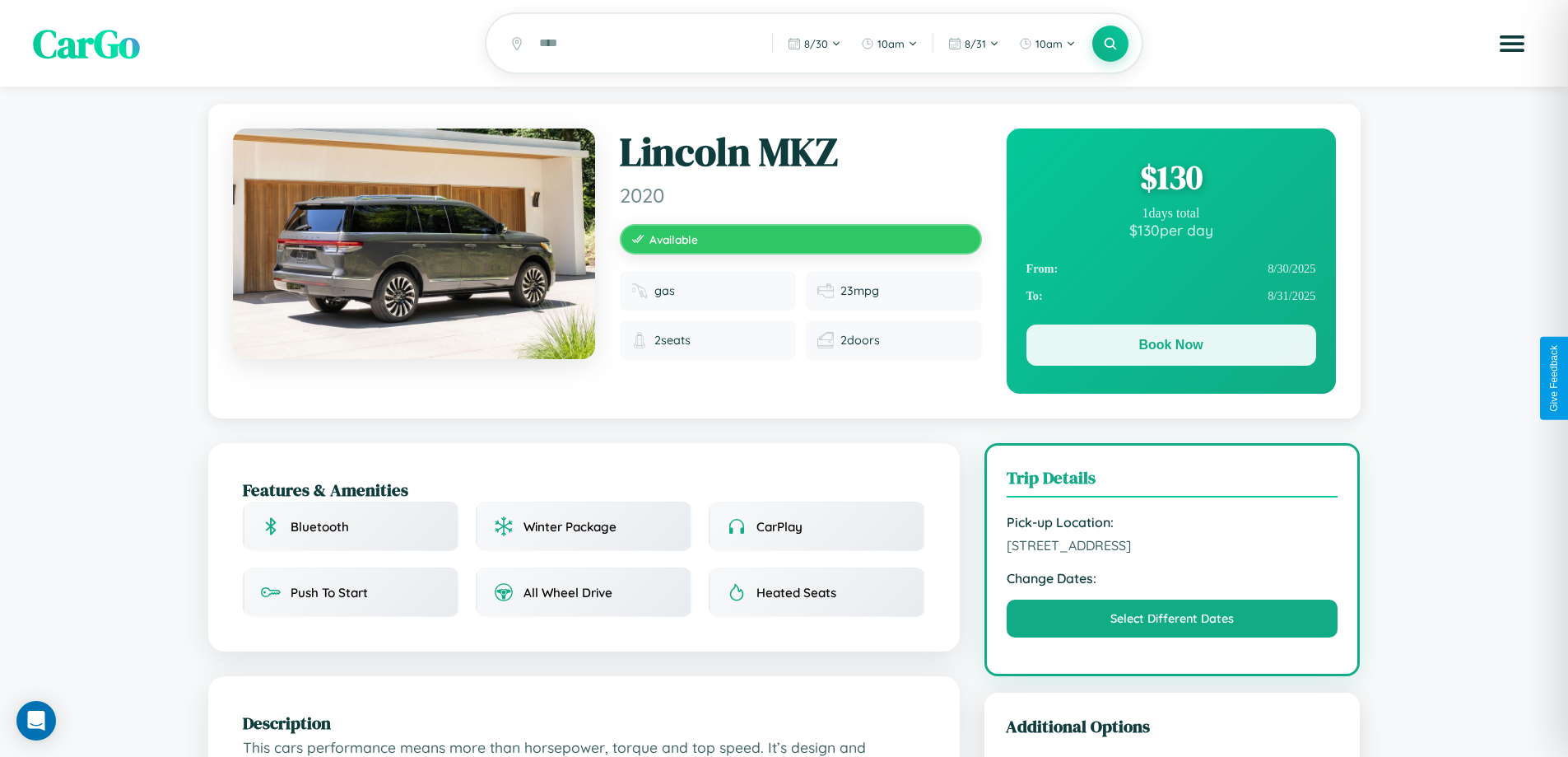
click at [1170, 347] on button "Book Now" at bounding box center [1171, 344] width 290 height 41
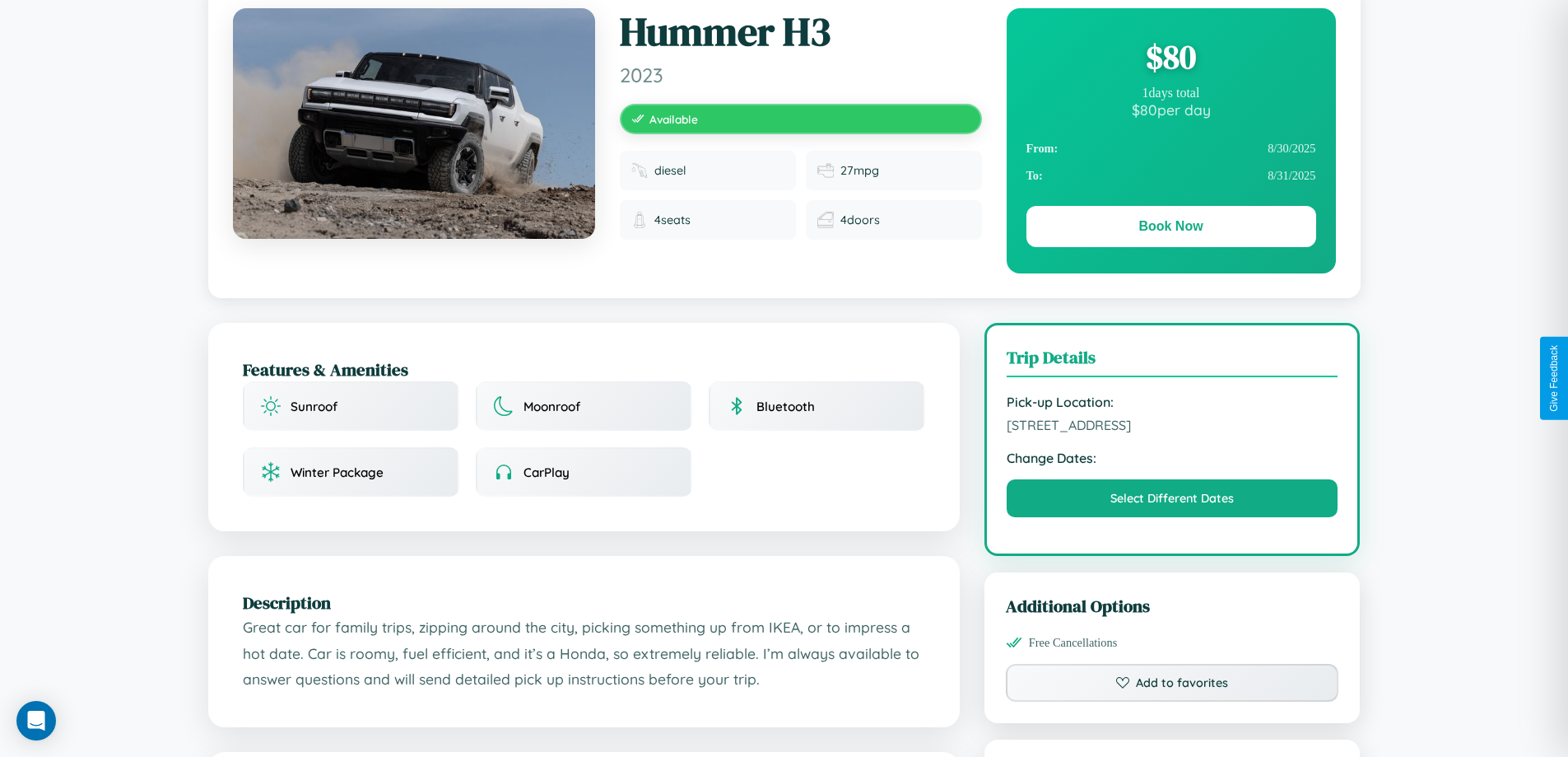
scroll to position [169, 0]
